Goal: Check status

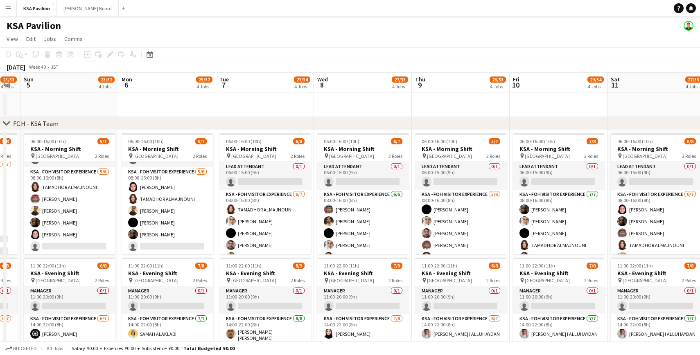
click at [9, 8] on app-icon "Menu" at bounding box center [8, 8] width 7 height 7
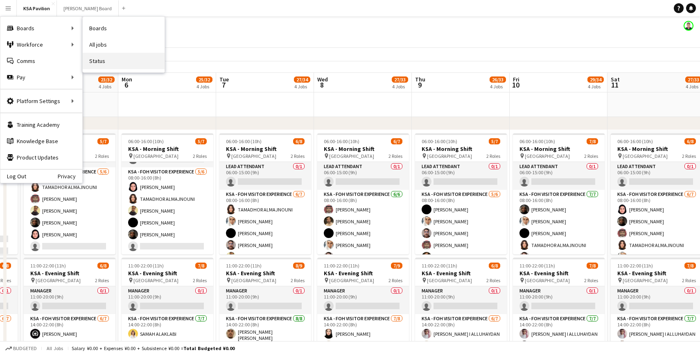
click at [99, 57] on link "Status" at bounding box center [124, 61] width 82 height 16
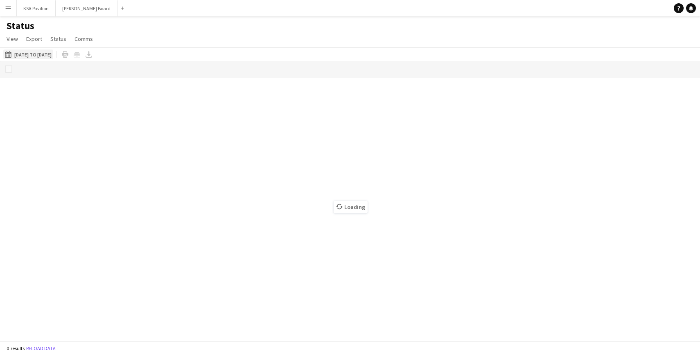
click at [28, 55] on button "[DATE] to [DATE] [DATE] to [DATE]" at bounding box center [28, 55] width 50 height 10
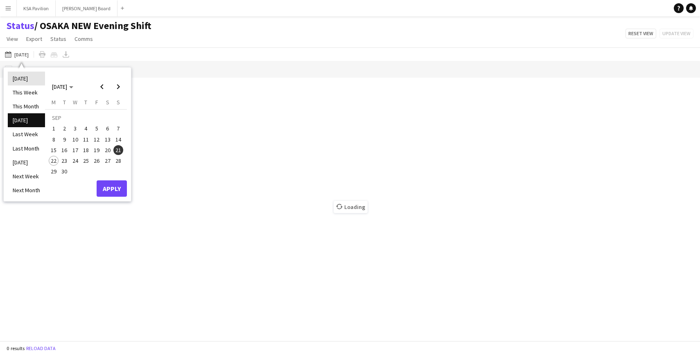
click at [22, 78] on li "[DATE]" at bounding box center [26, 79] width 37 height 14
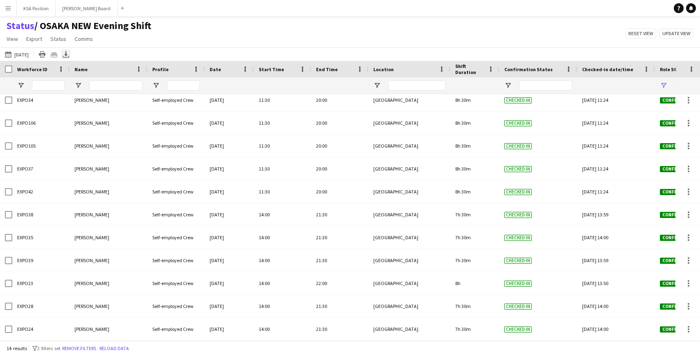
click at [65, 56] on icon "Export XLSX" at bounding box center [66, 54] width 7 height 7
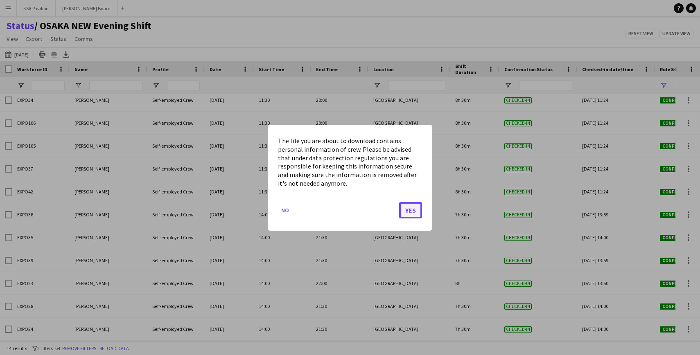
click at [412, 208] on button "Yes" at bounding box center [410, 210] width 23 height 16
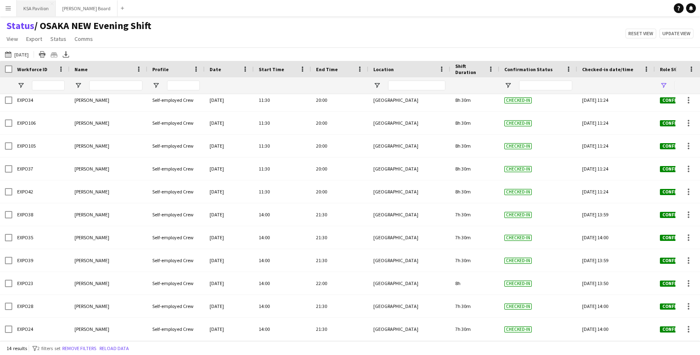
click at [34, 9] on button "KSA Pavilion Close" at bounding box center [36, 8] width 39 height 16
